Goal: Entertainment & Leisure: Consume media (video, audio)

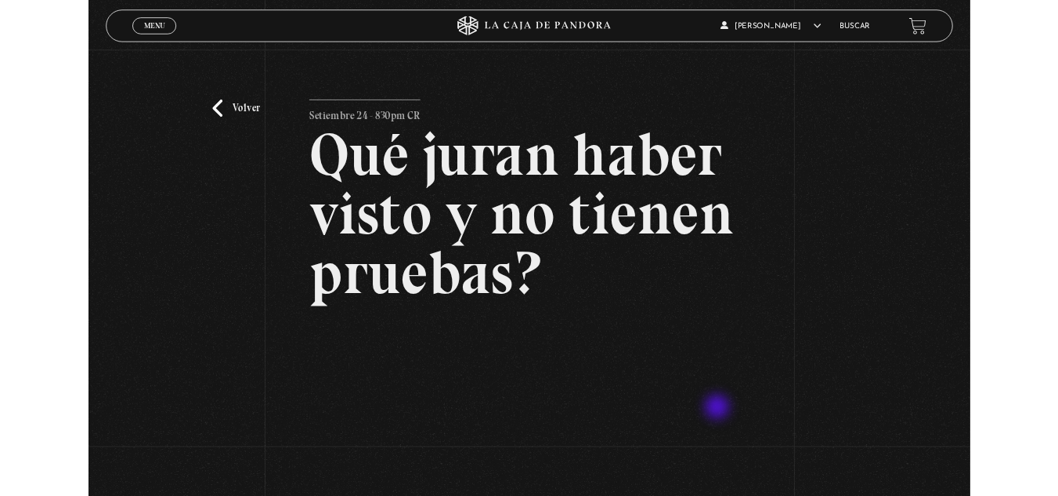
scroll to position [215, 0]
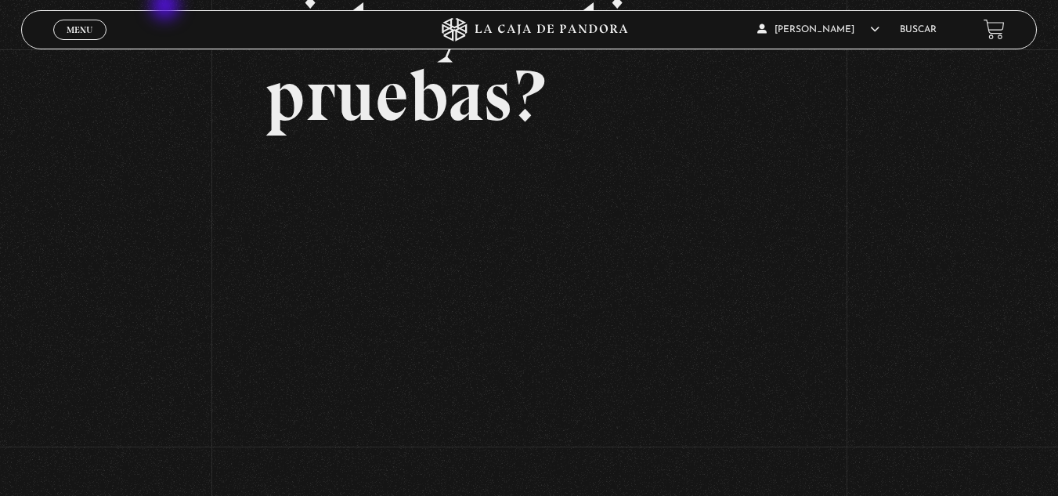
drag, startPoint x: 412, startPoint y: 73, endPoint x: 111, endPoint y: -68, distance: 332.2
click at [111, 0] on html "ingresar al sitio Ver Video Más Información Solicitar Por favor coloque su disp…" at bounding box center [529, 254] width 1058 height 939
click at [67, 34] on span "Menu" at bounding box center [80, 29] width 26 height 9
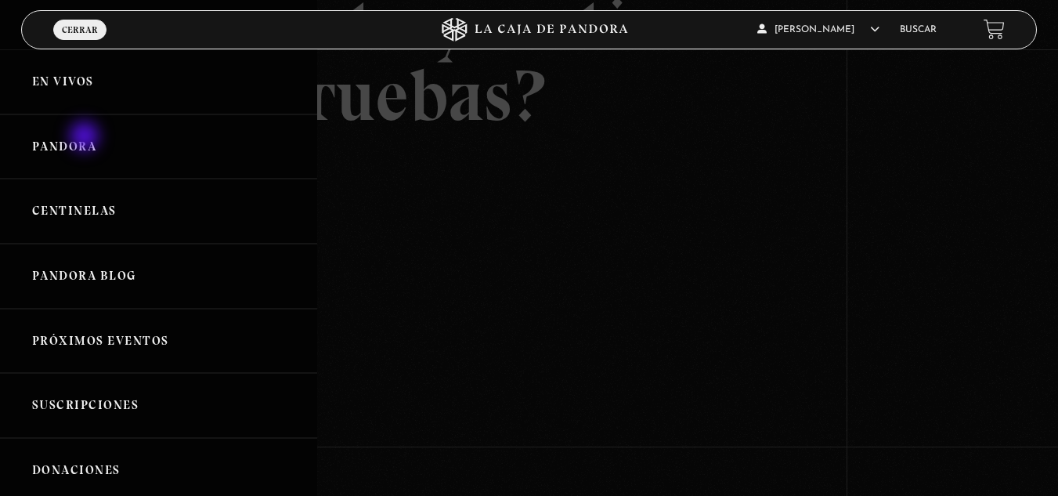
click at [86, 138] on link "Pandora" at bounding box center [158, 146] width 317 height 65
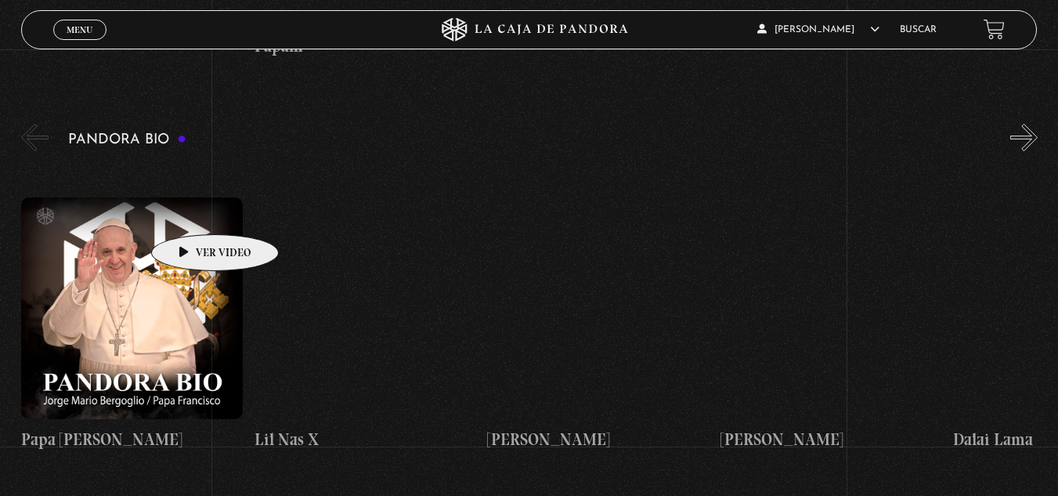
scroll to position [1567, 0]
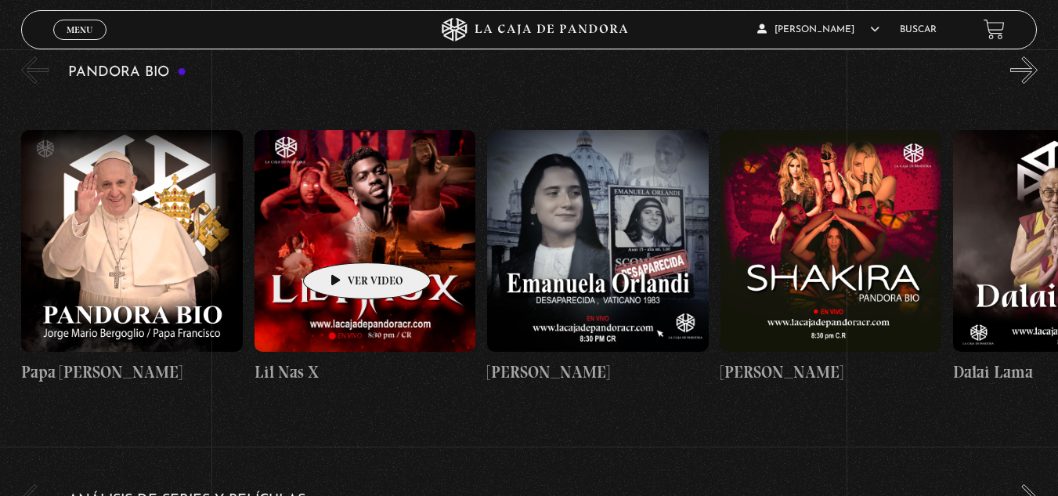
click at [342, 239] on figure at bounding box center [366, 241] width 222 height 222
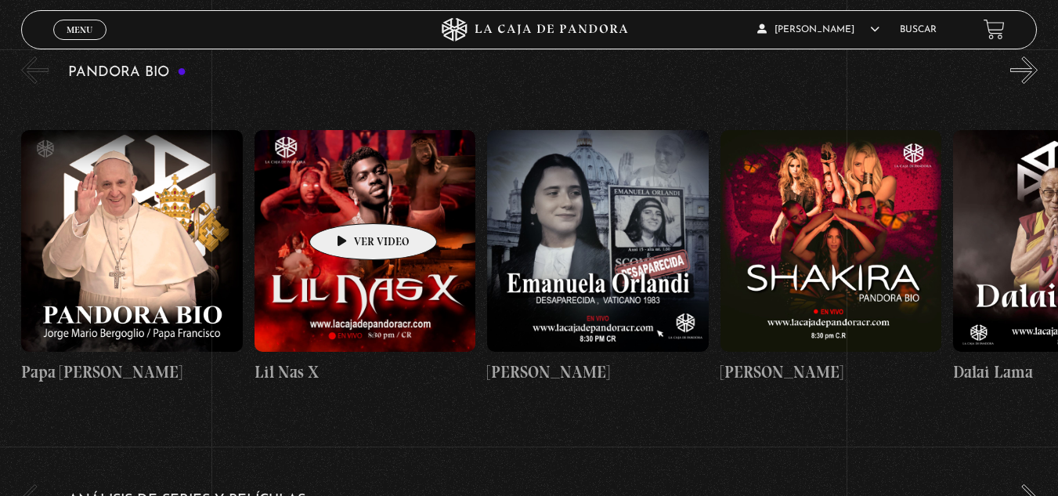
click at [349, 200] on figure at bounding box center [366, 241] width 222 height 222
